Goal: Transaction & Acquisition: Book appointment/travel/reservation

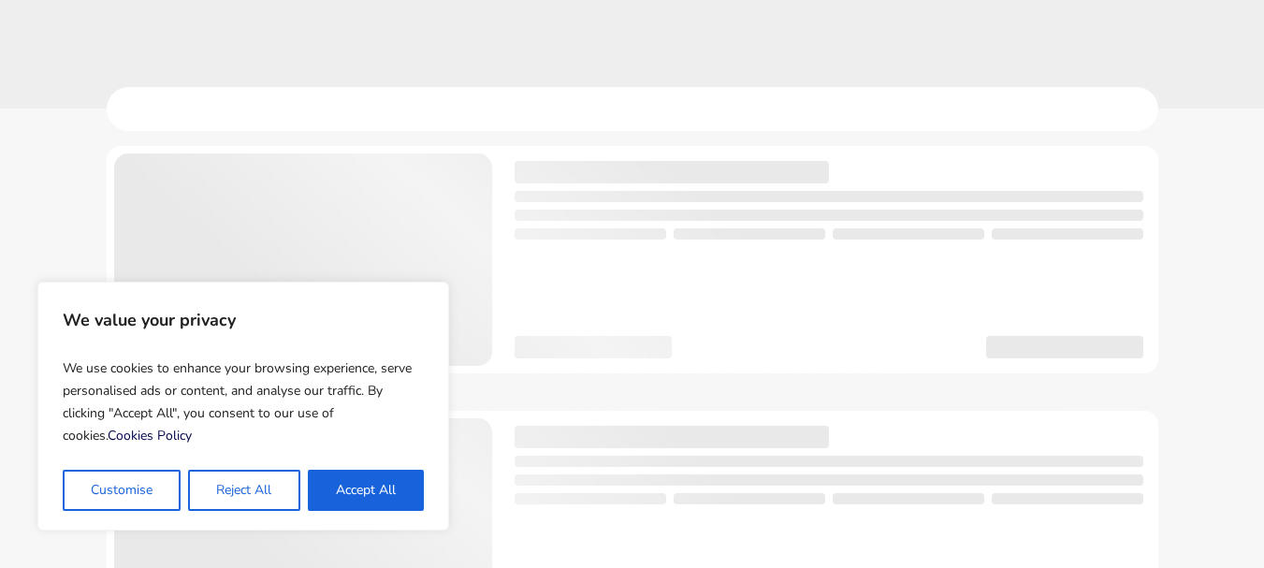
click at [383, 496] on button "Accept All" at bounding box center [366, 490] width 116 height 41
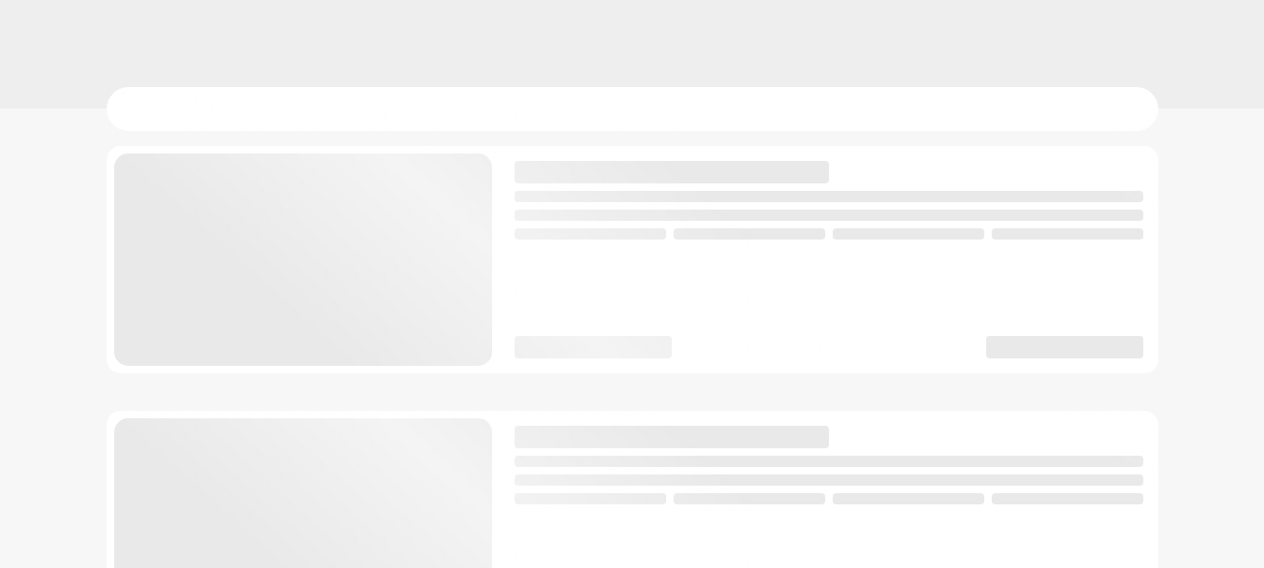
checkbox input "true"
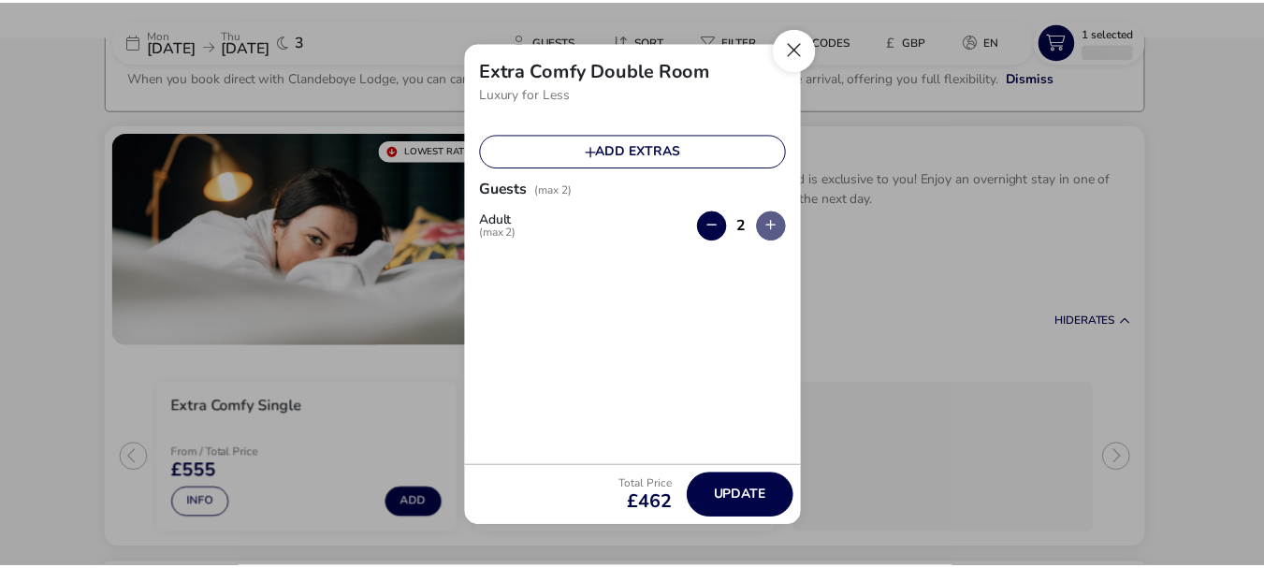
scroll to position [124, 0]
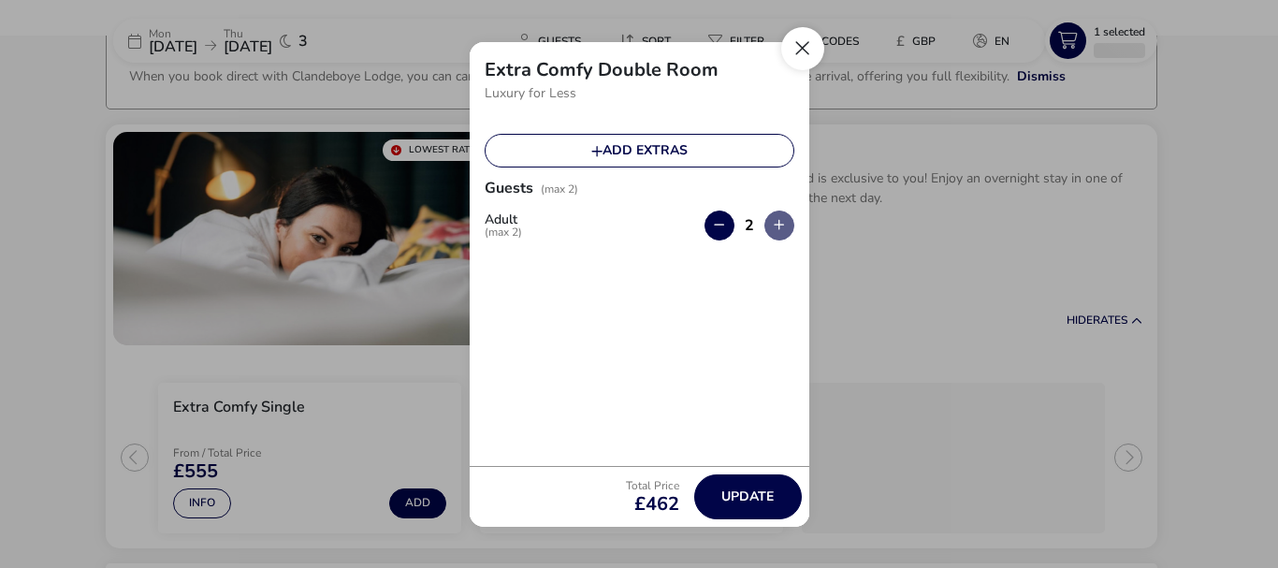
click at [809, 43] on button "Close" at bounding box center [802, 48] width 43 height 43
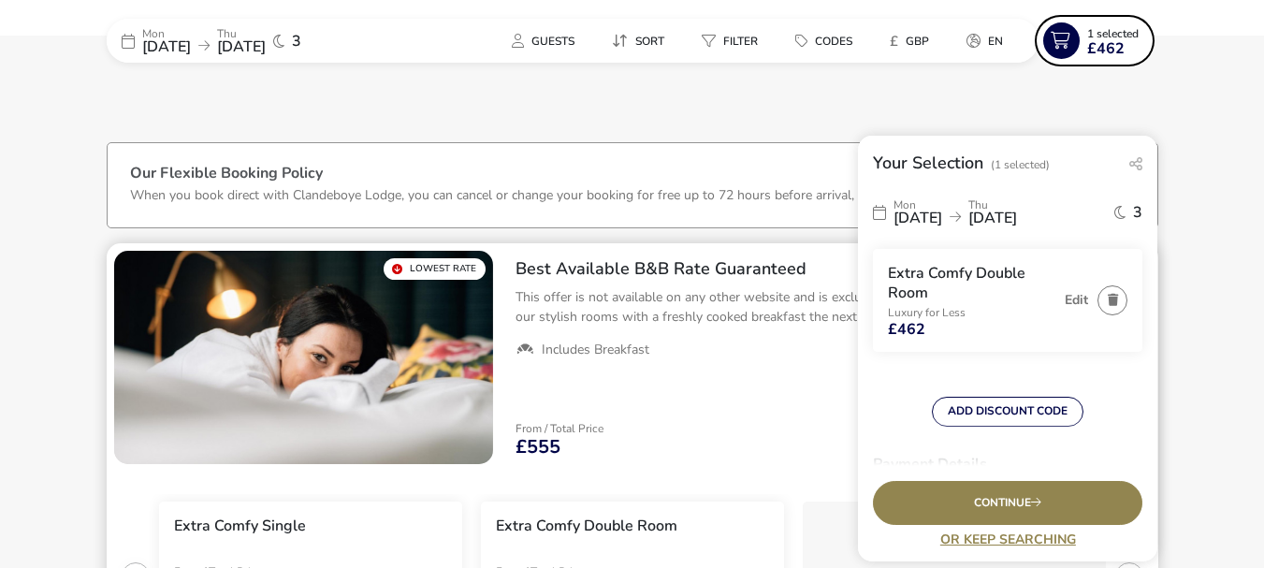
scroll to position [0, 0]
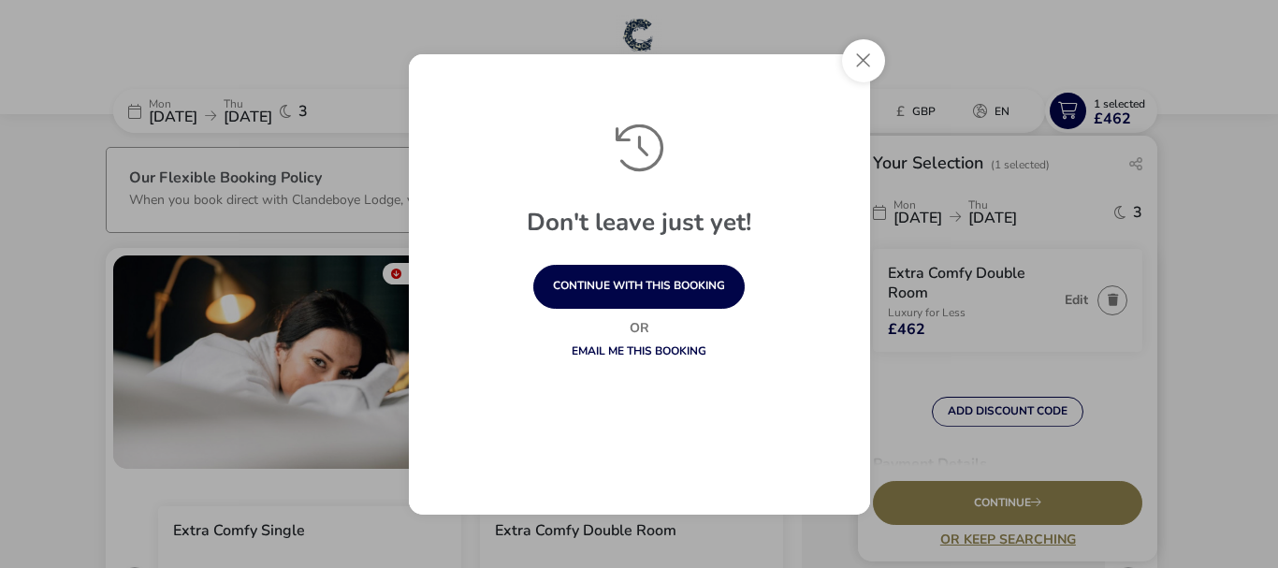
drag, startPoint x: 870, startPoint y: 54, endPoint x: 860, endPoint y: 61, distance: 12.2
click at [871, 54] on button "Close" at bounding box center [863, 60] width 43 height 43
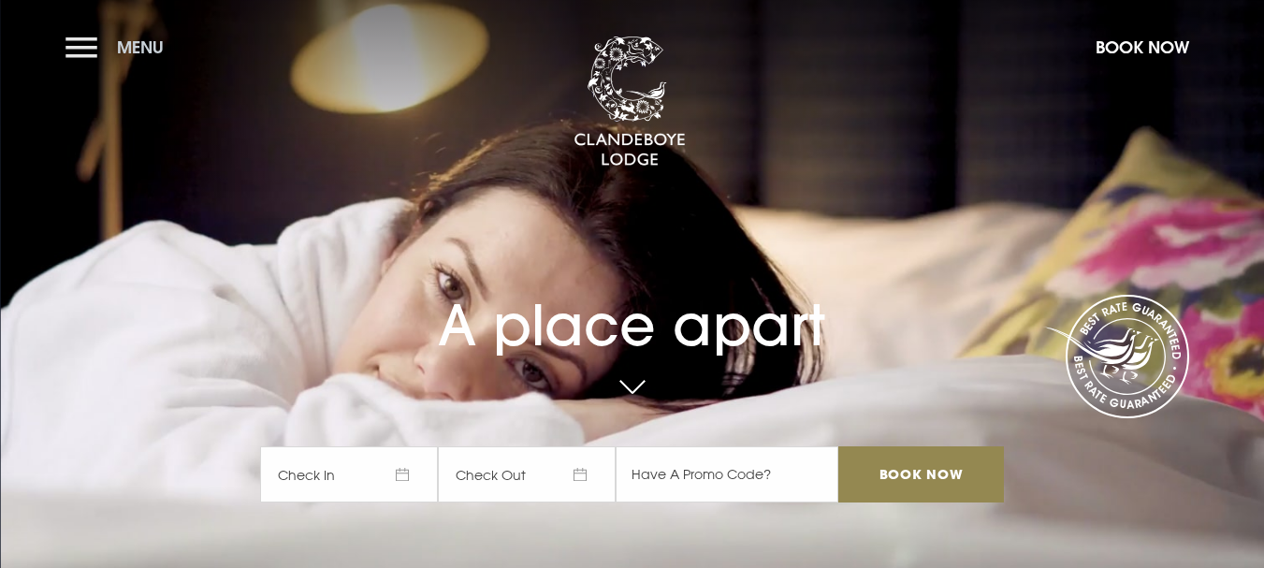
click at [75, 47] on button "Menu" at bounding box center [119, 47] width 108 height 40
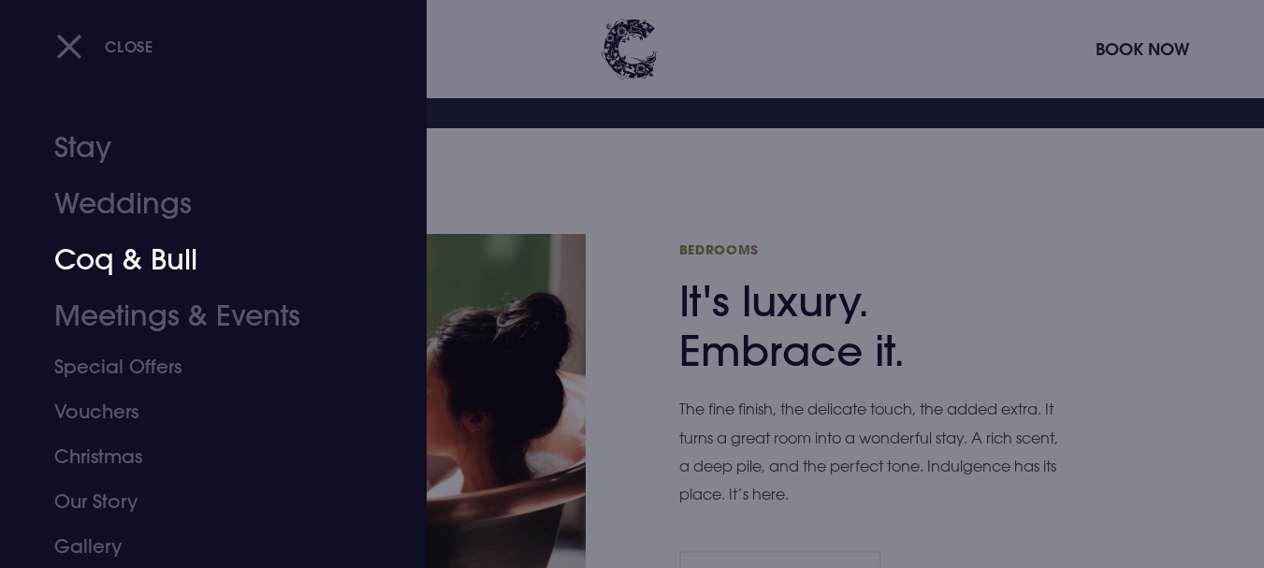
click at [159, 261] on link "Coq & Bull" at bounding box center [202, 260] width 296 height 56
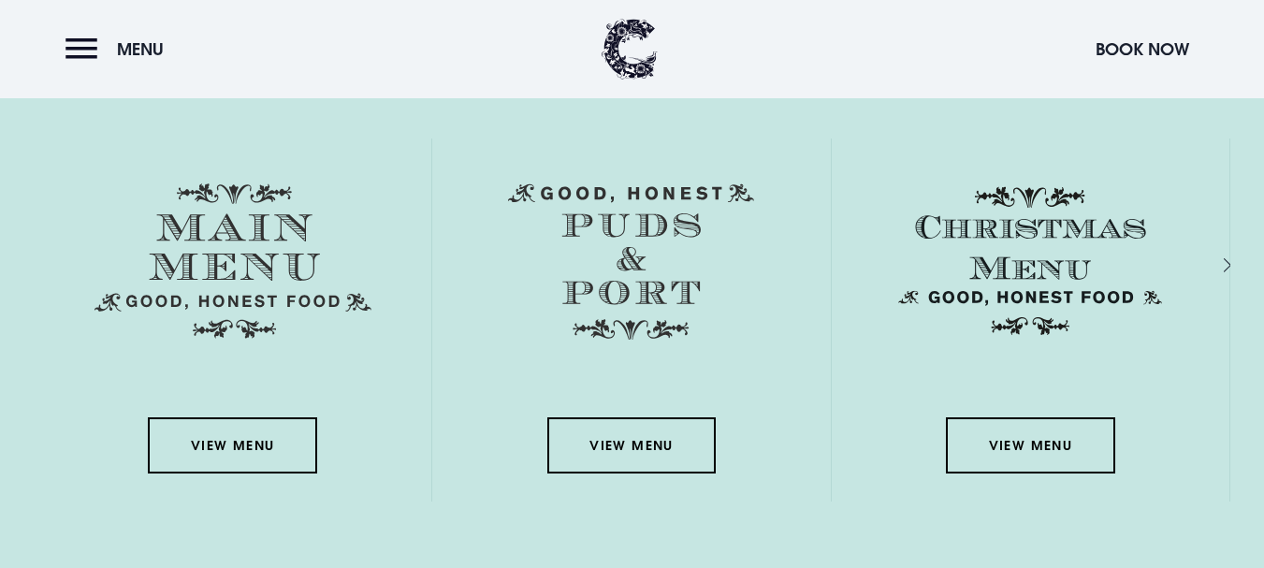
scroll to position [2900, 0]
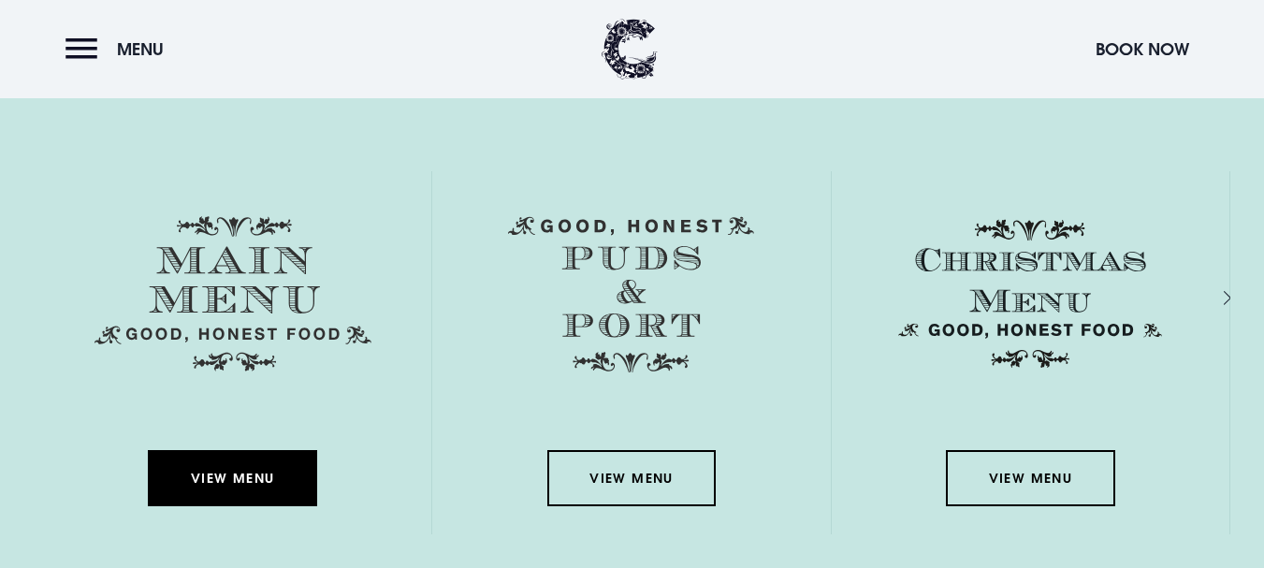
click at [235, 475] on link "View Menu" at bounding box center [232, 478] width 168 height 56
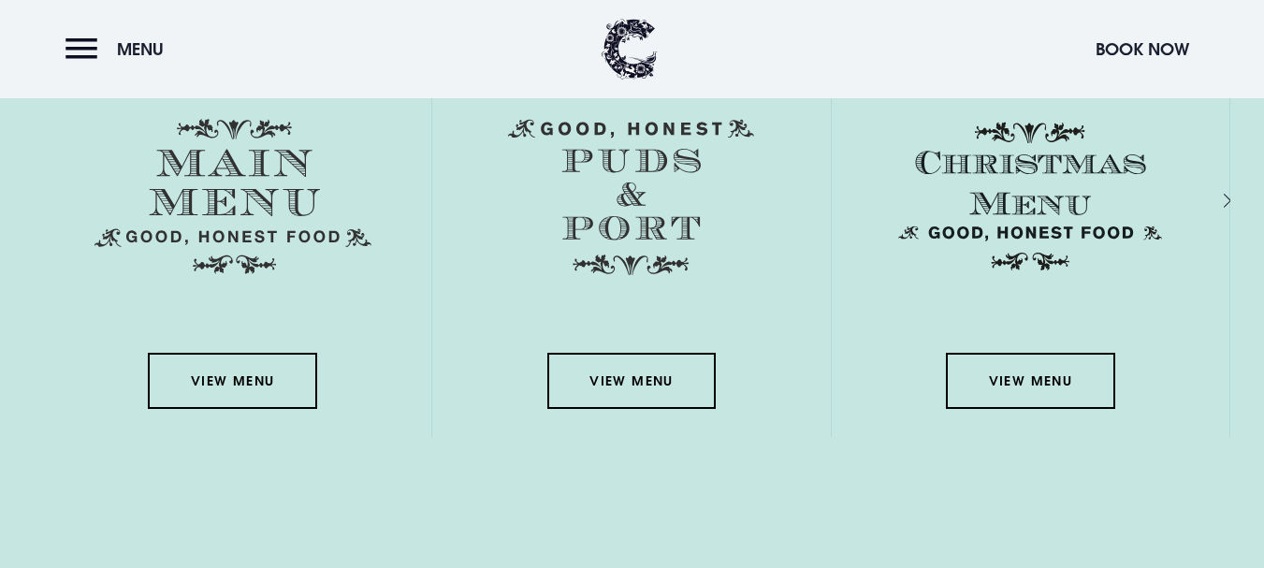
scroll to position [3088, 0]
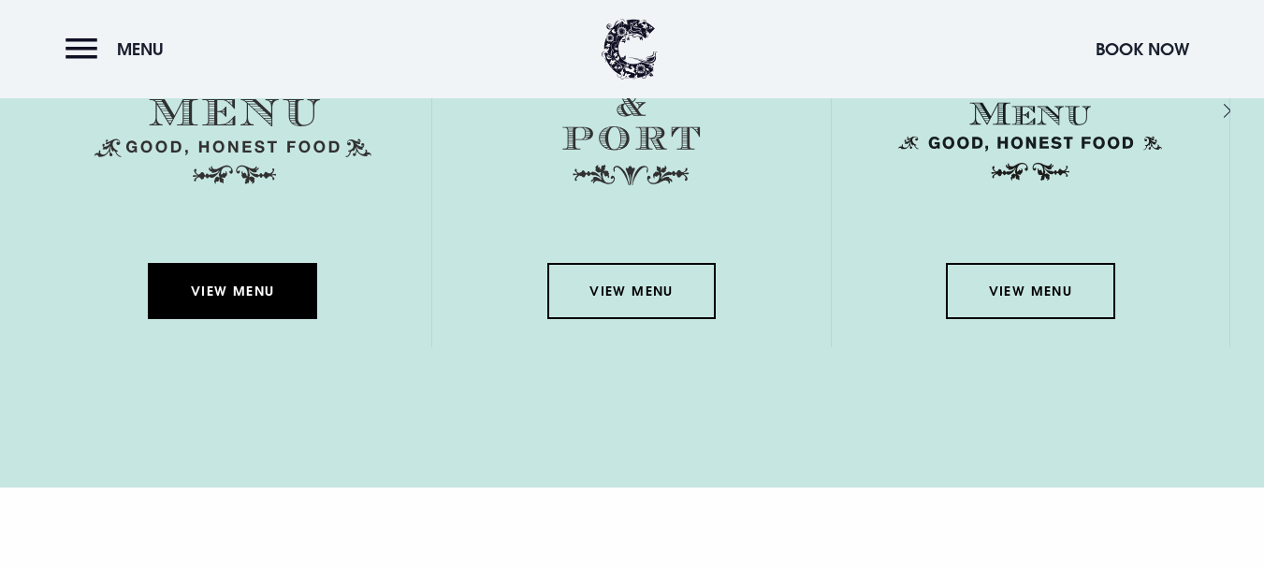
click at [210, 290] on link "View Menu" at bounding box center [232, 291] width 168 height 56
